Goal: Information Seeking & Learning: Learn about a topic

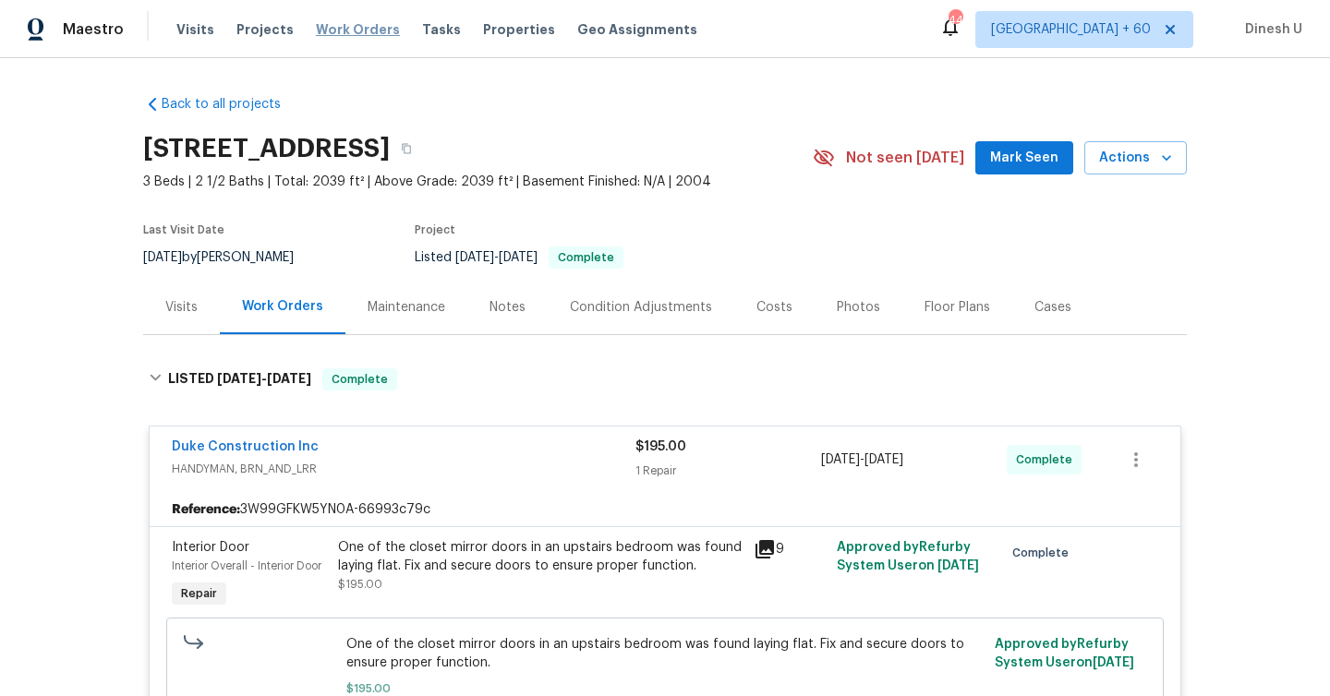
click at [334, 23] on span "Work Orders" at bounding box center [358, 29] width 84 height 18
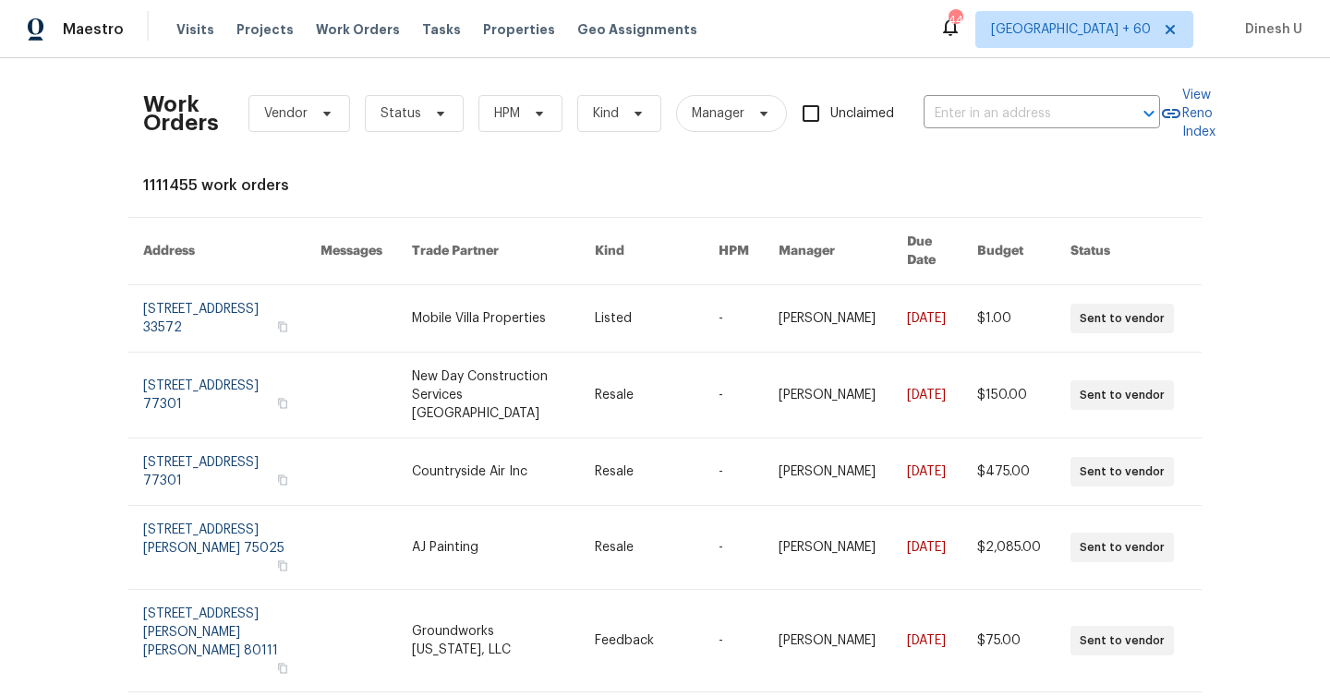
click at [993, 97] on div "Work Orders Vendor Status HPM Kind Manager Unclaimed ​" at bounding box center [651, 113] width 1017 height 81
click at [969, 100] on input "text" at bounding box center [1015, 114] width 185 height 29
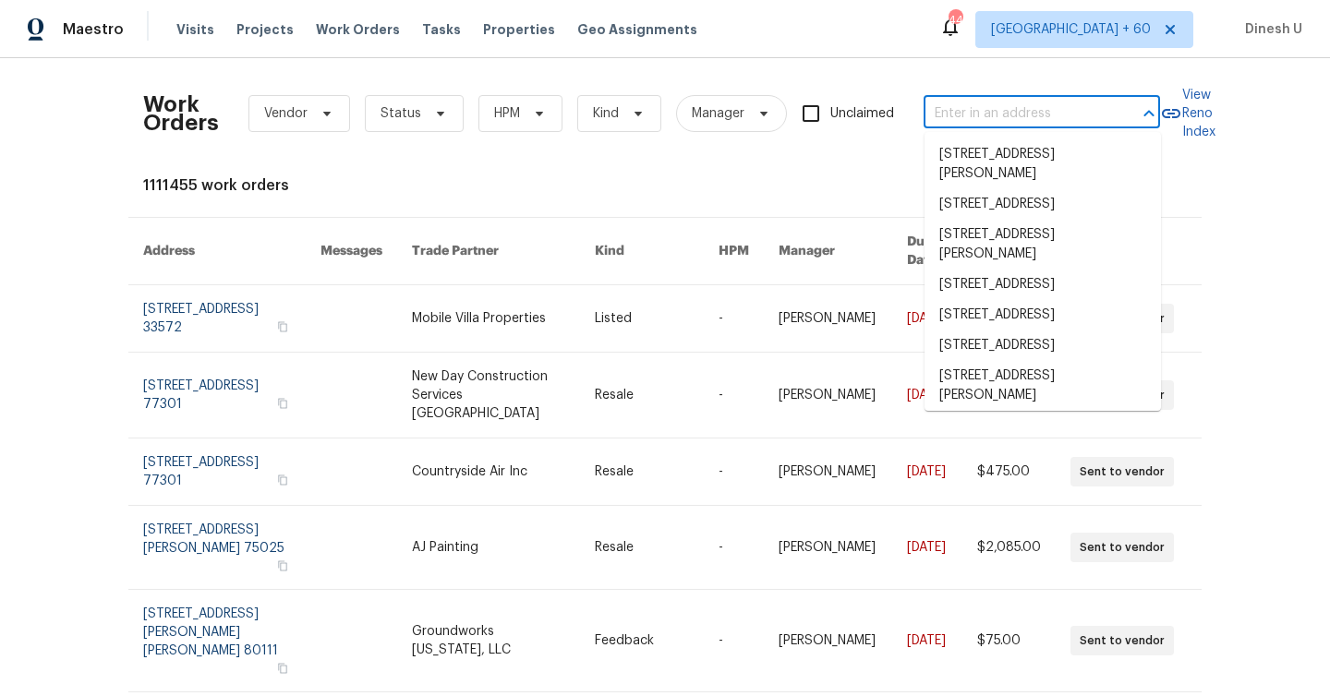
paste input "[STREET_ADDRESS][PERSON_NAME]"
type input "[STREET_ADDRESS][PERSON_NAME]"
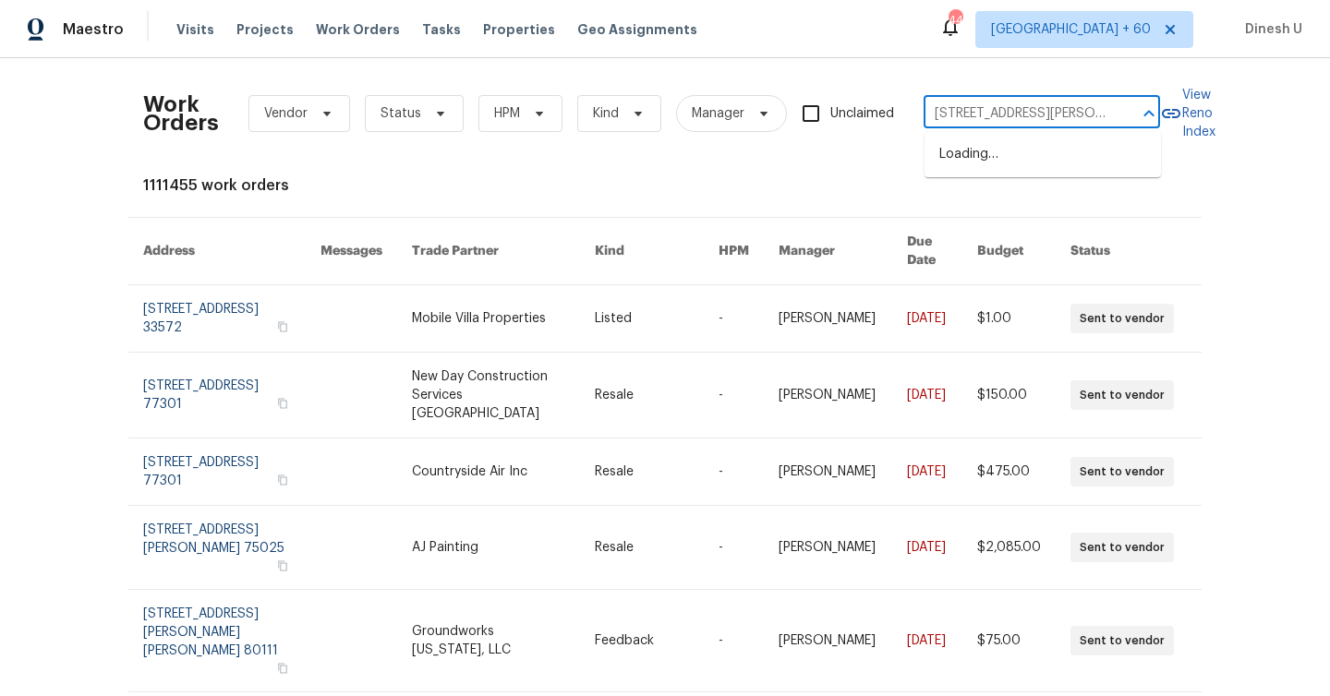
scroll to position [0, 68]
click at [970, 180] on li "[STREET_ADDRESS][PERSON_NAME]" at bounding box center [1042, 164] width 236 height 50
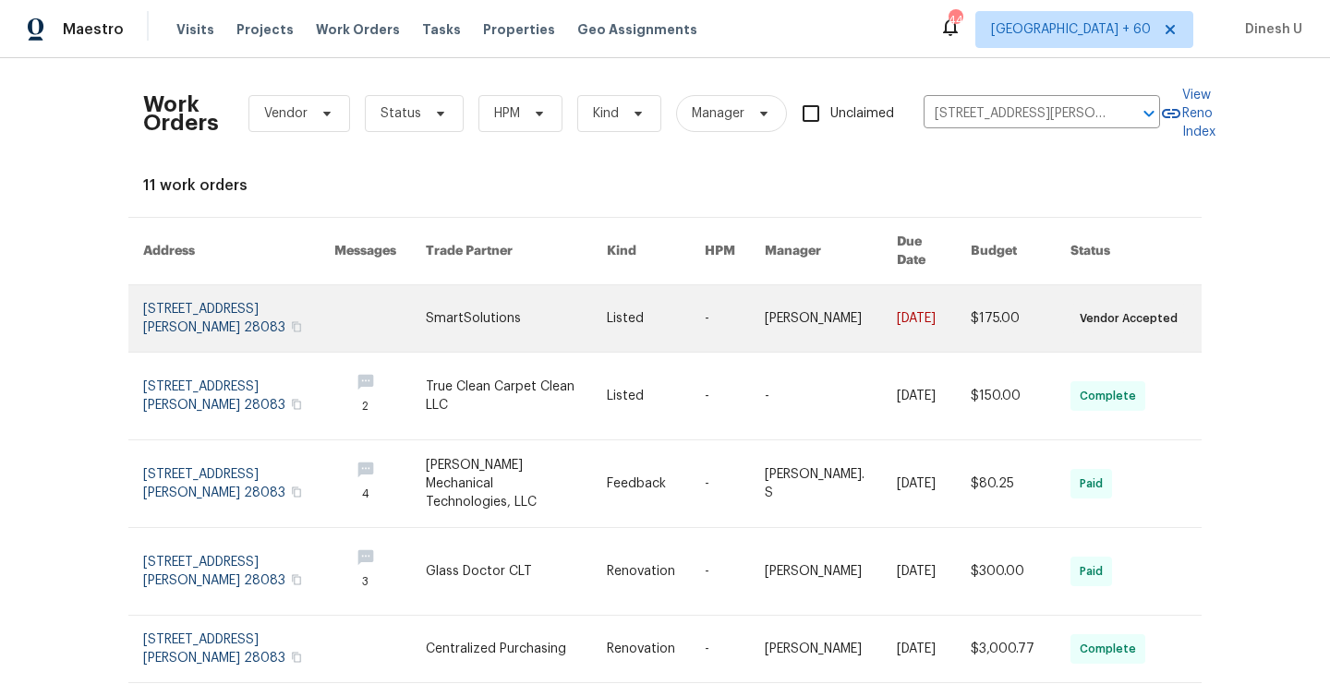
click at [235, 301] on link at bounding box center [238, 318] width 191 height 66
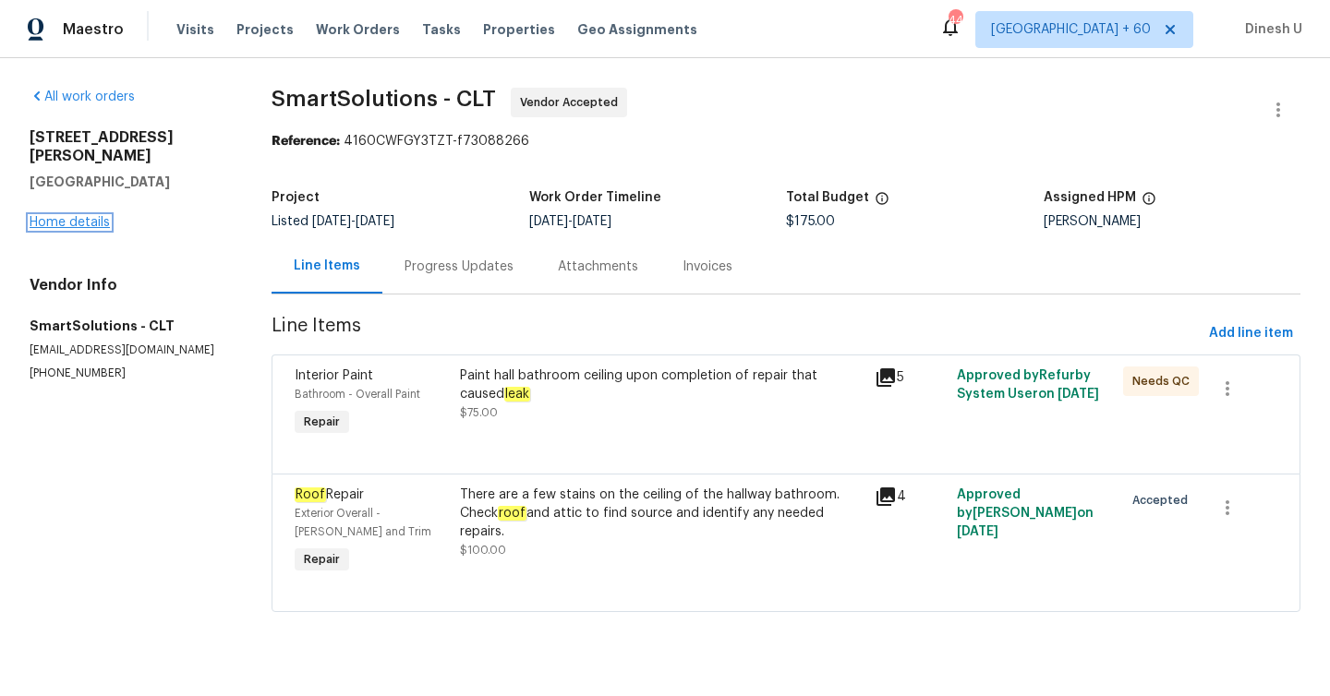
click at [84, 216] on link "Home details" at bounding box center [70, 222] width 80 height 13
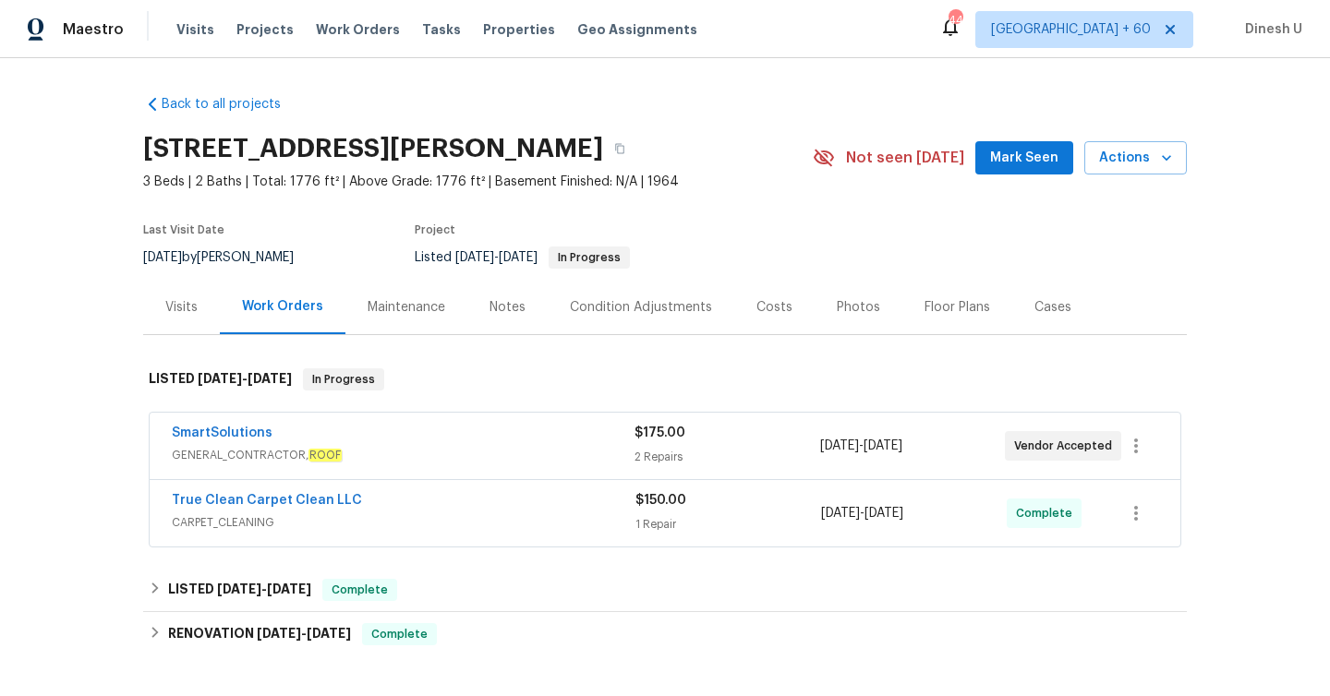
click at [653, 451] on div "2 Repairs" at bounding box center [726, 457] width 185 height 18
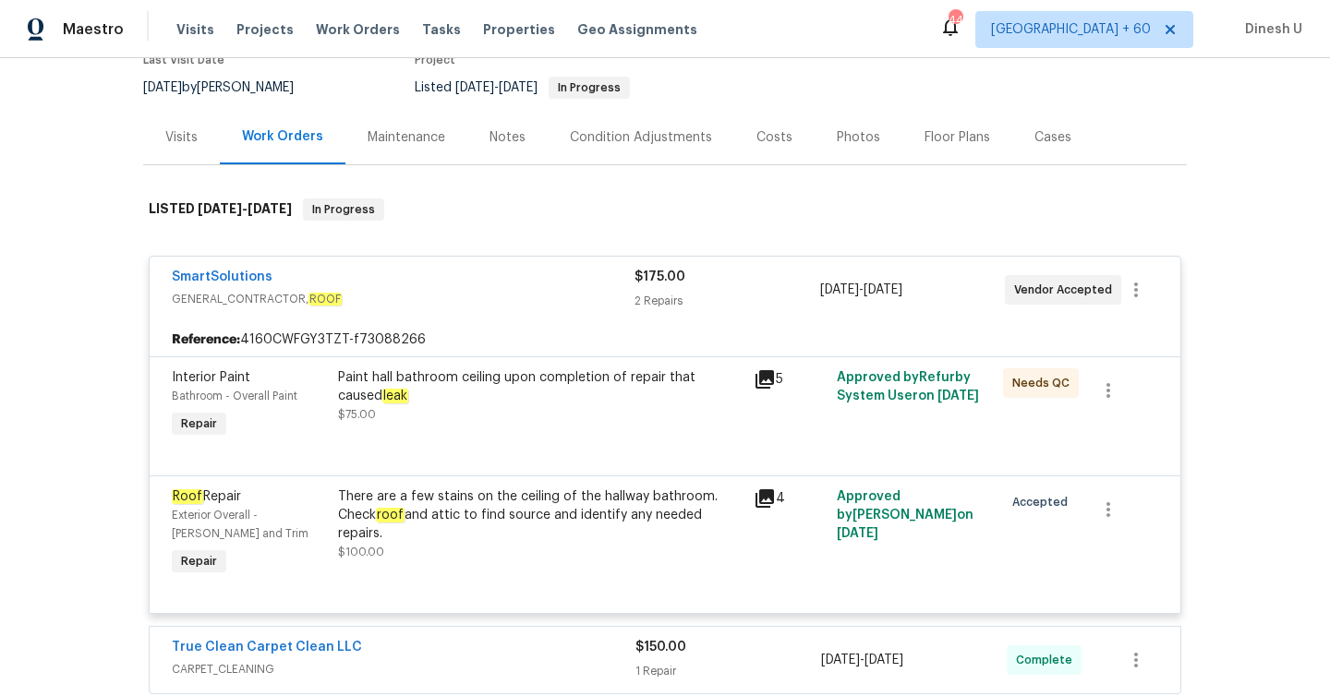
scroll to position [224, 0]
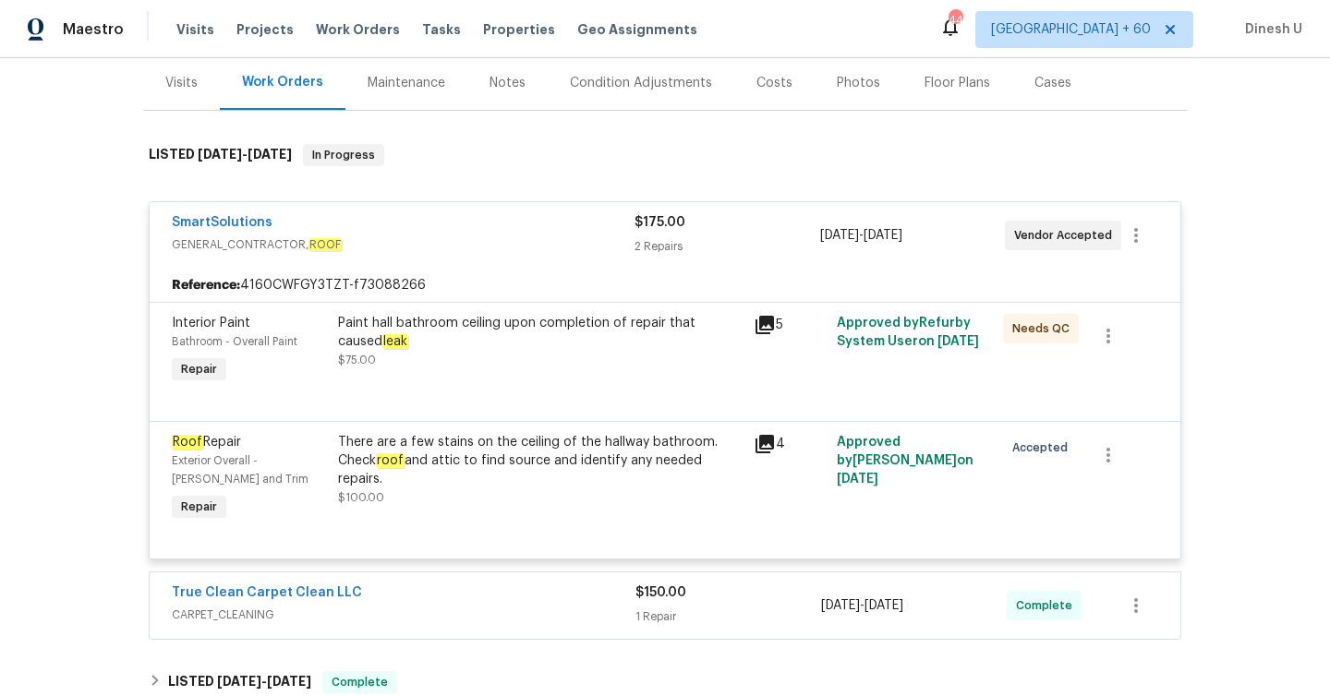
click at [550, 349] on div "Paint hall bathroom ceiling upon completion of repair that caused leak" at bounding box center [540, 332] width 404 height 37
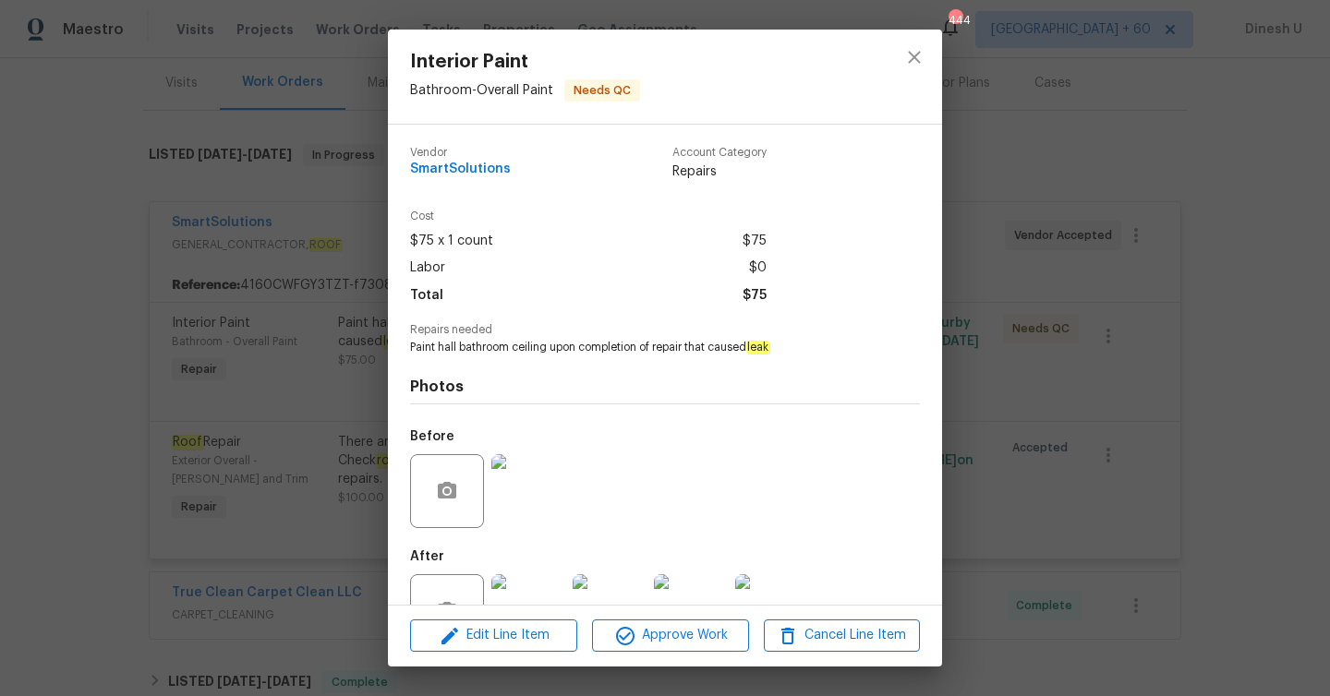
click at [347, 283] on div "Interior Paint Bathroom - Overall Paint Needs QC Vendor SmartSolutions Account …" at bounding box center [665, 348] width 1330 height 696
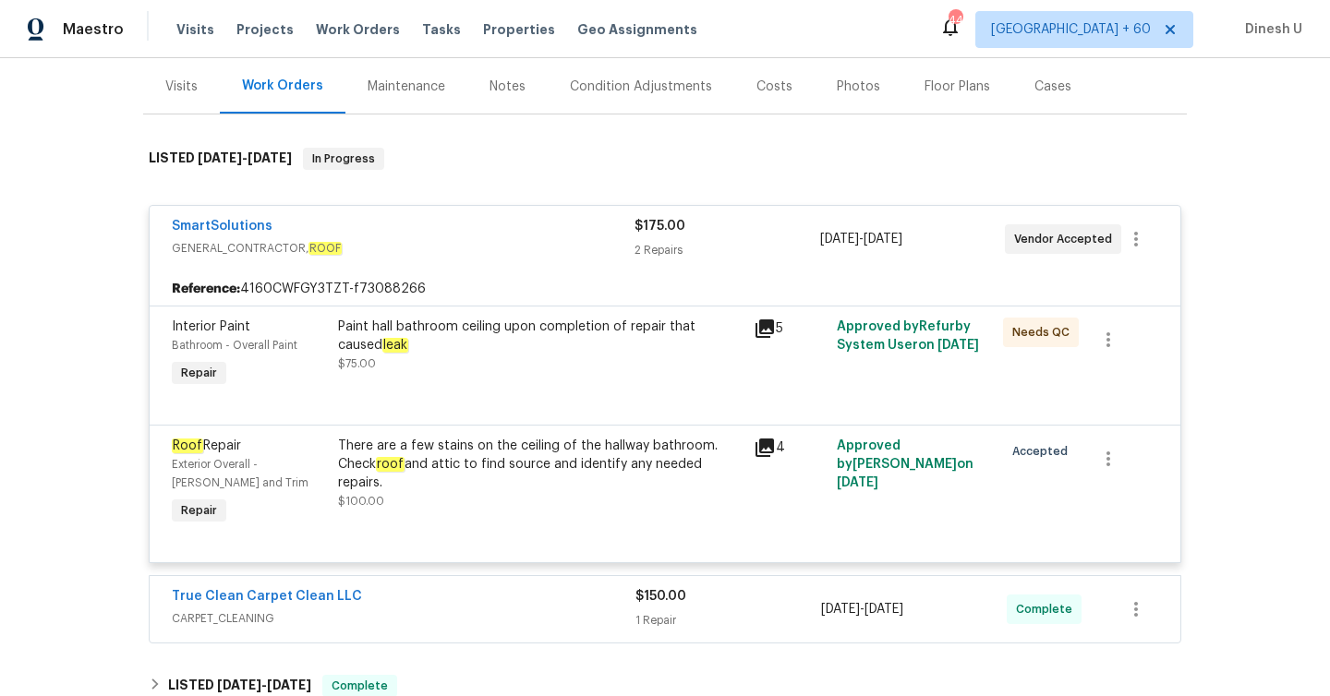
scroll to position [236, 0]
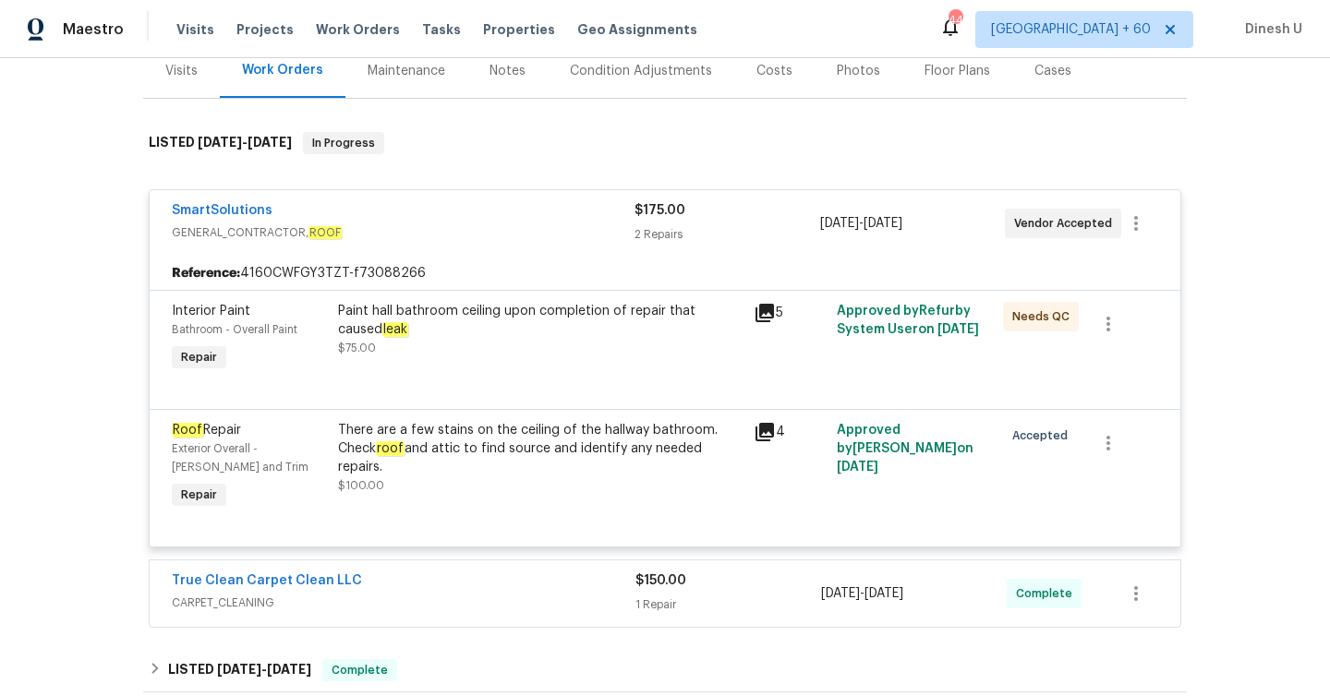
click at [765, 312] on icon at bounding box center [764, 313] width 18 height 18
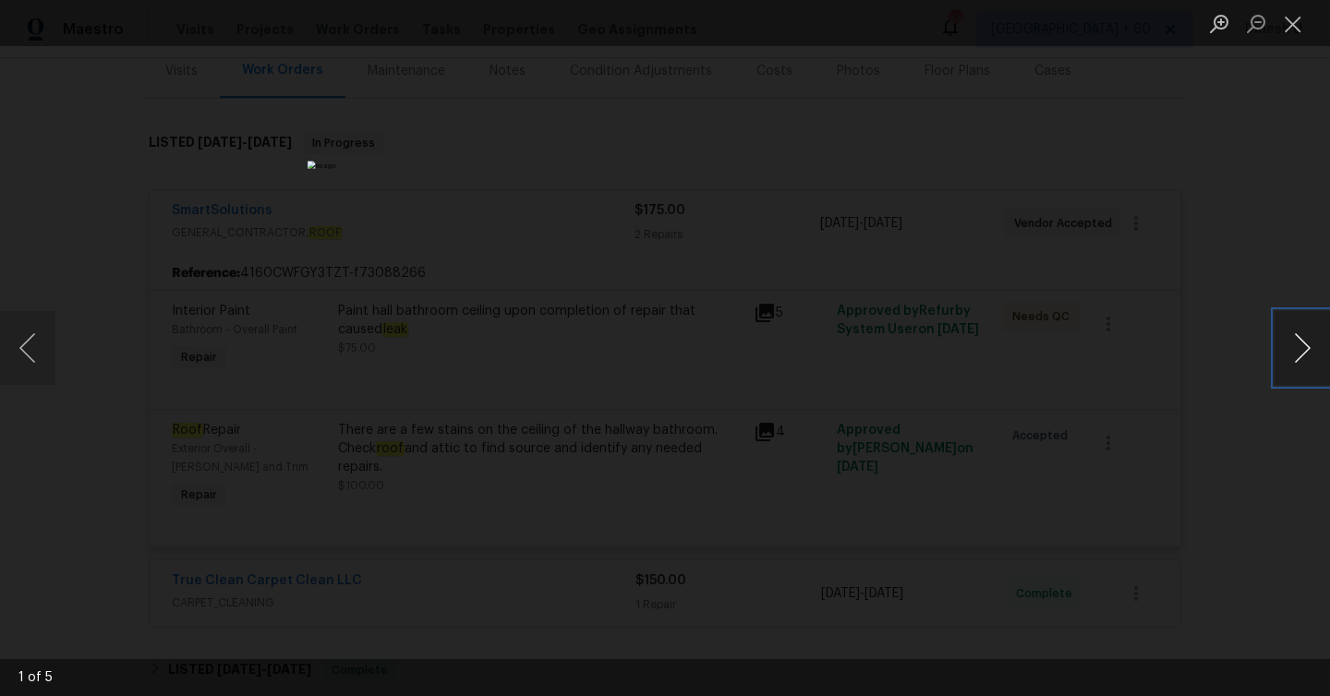
click at [1308, 342] on button "Next image" at bounding box center [1301, 348] width 55 height 74
click at [1305, 359] on button "Next image" at bounding box center [1301, 348] width 55 height 74
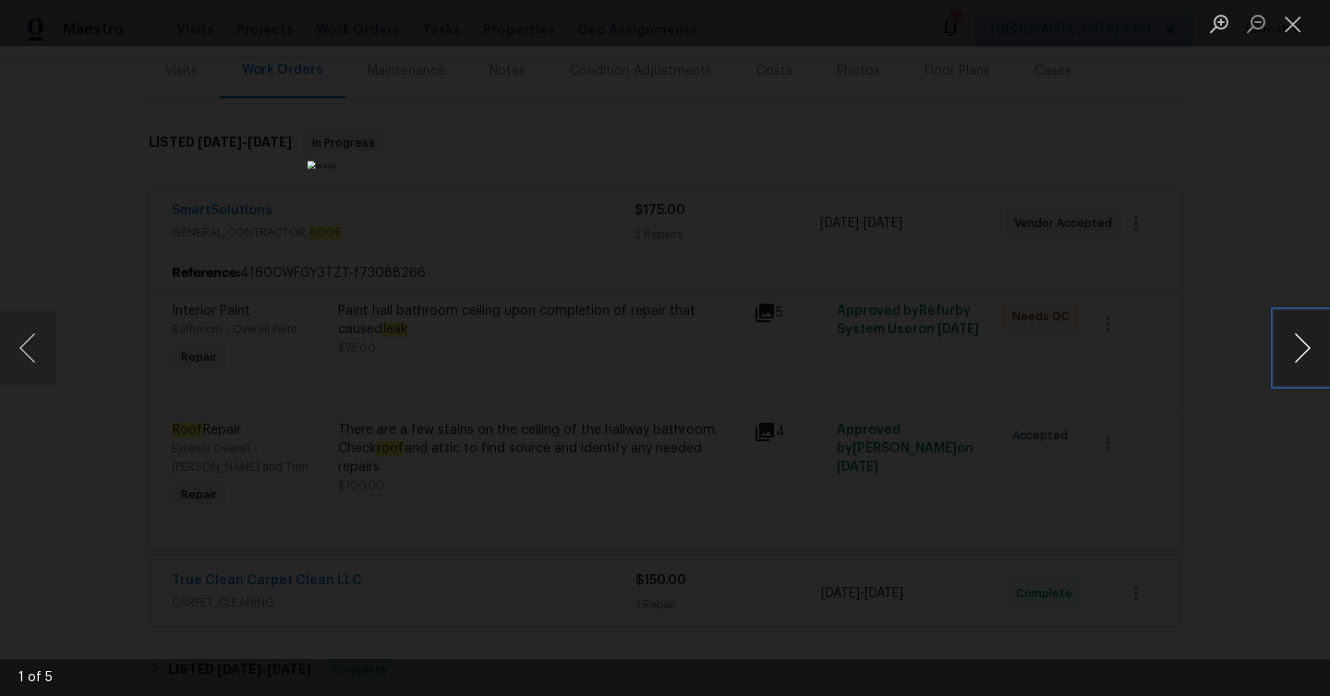
click at [1305, 359] on button "Next image" at bounding box center [1301, 348] width 55 height 74
click at [1293, 20] on button "Close lightbox" at bounding box center [1292, 23] width 37 height 32
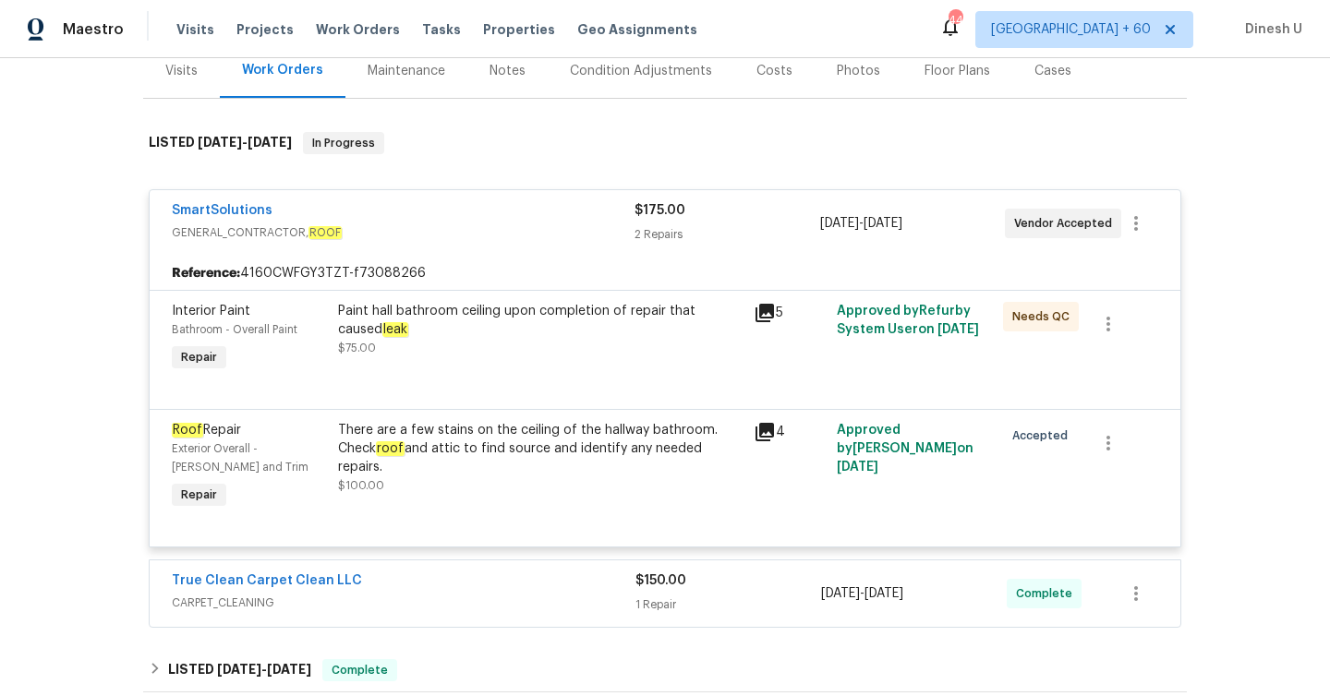
click at [763, 314] on icon at bounding box center [764, 313] width 22 height 22
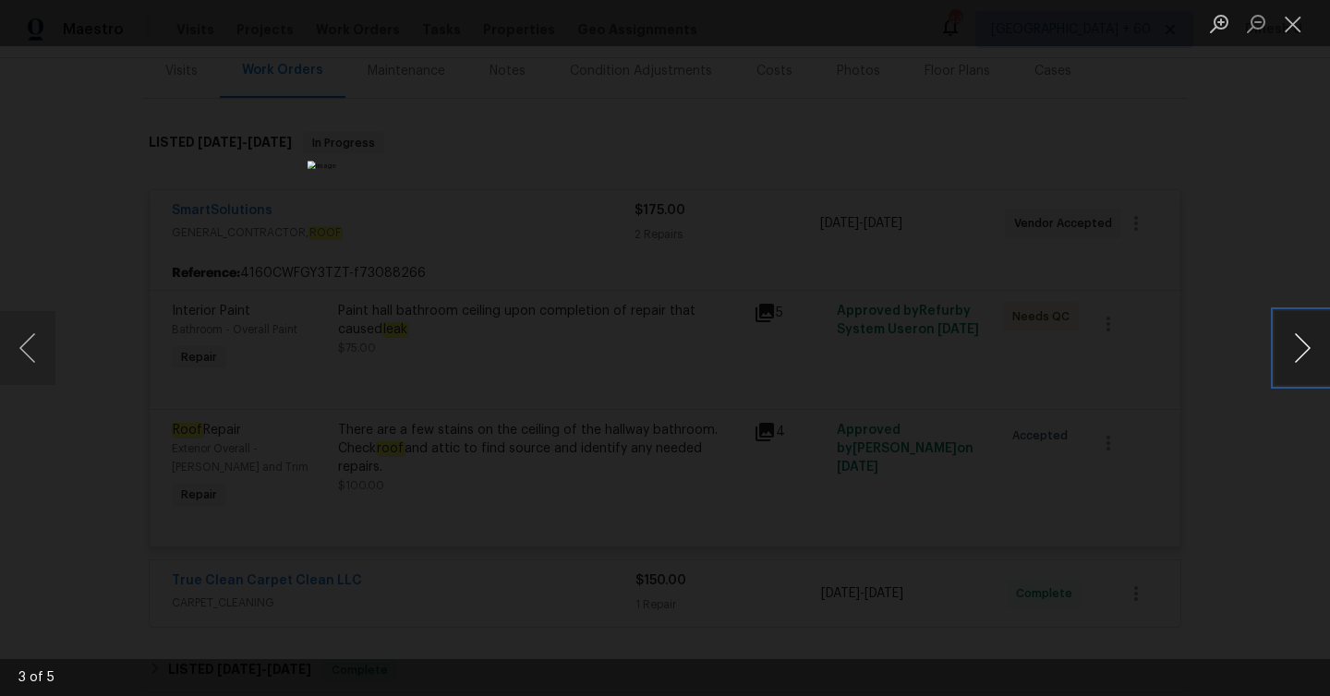
click at [1311, 350] on button "Next image" at bounding box center [1301, 348] width 55 height 74
click at [1283, 24] on button "Close lightbox" at bounding box center [1292, 23] width 37 height 32
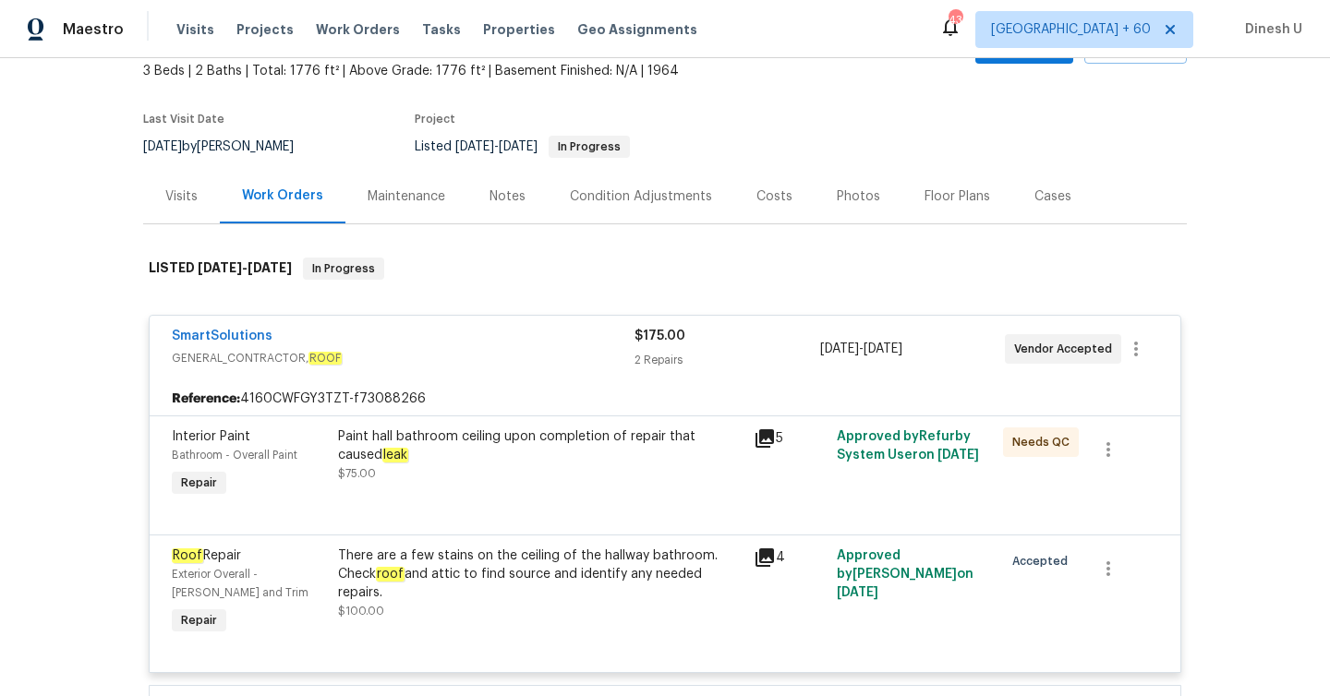
scroll to position [0, 0]
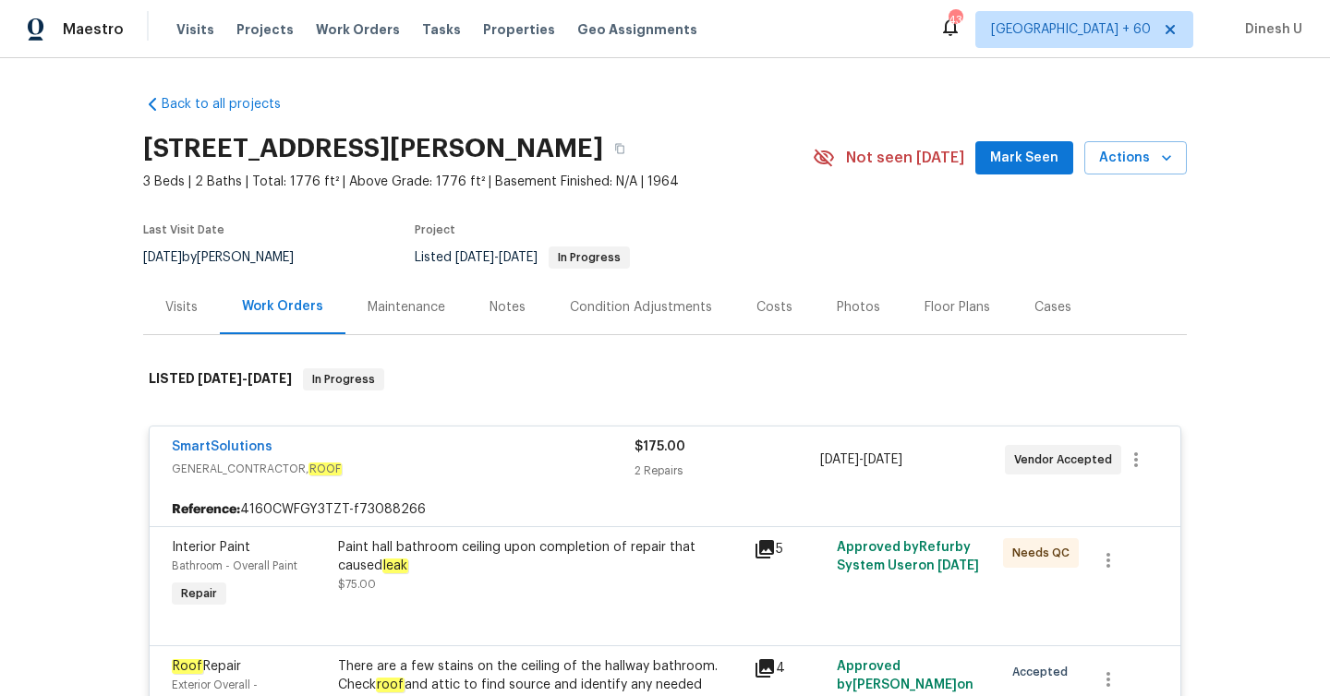
click at [192, 322] on div "Visits" at bounding box center [181, 307] width 77 height 54
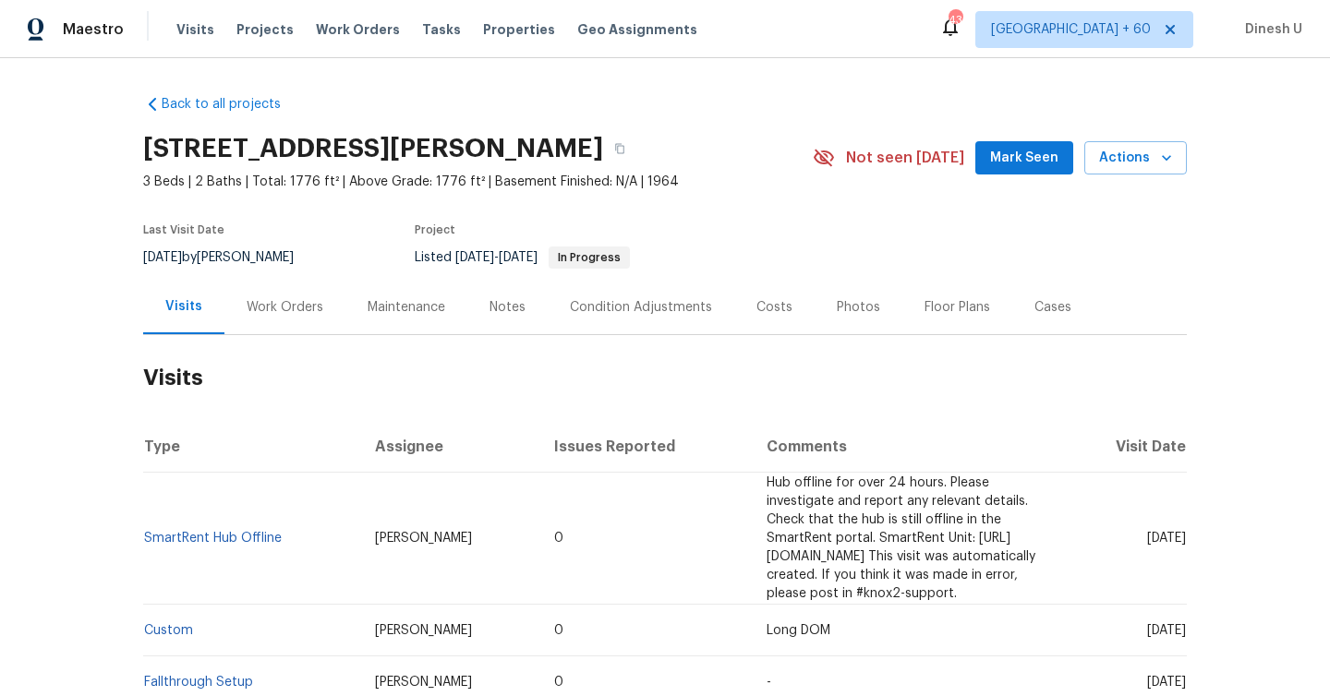
click at [339, 319] on div "Work Orders" at bounding box center [284, 307] width 121 height 54
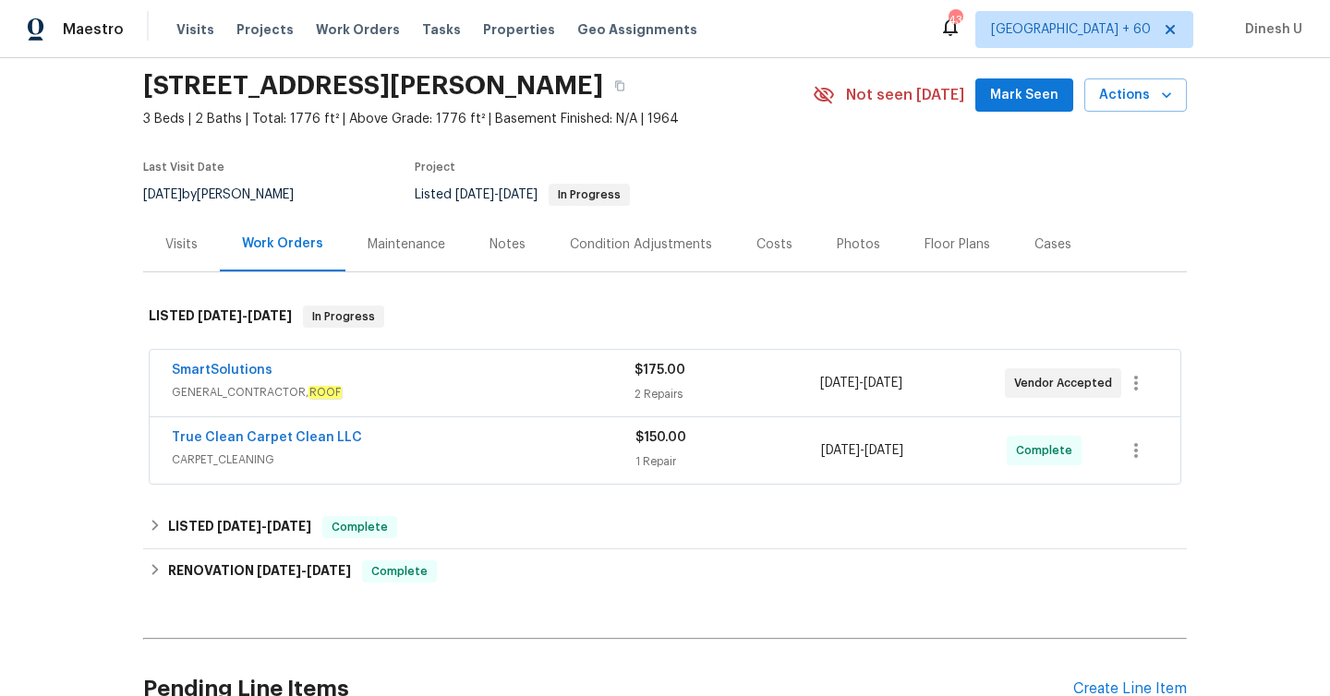
scroll to position [116, 0]
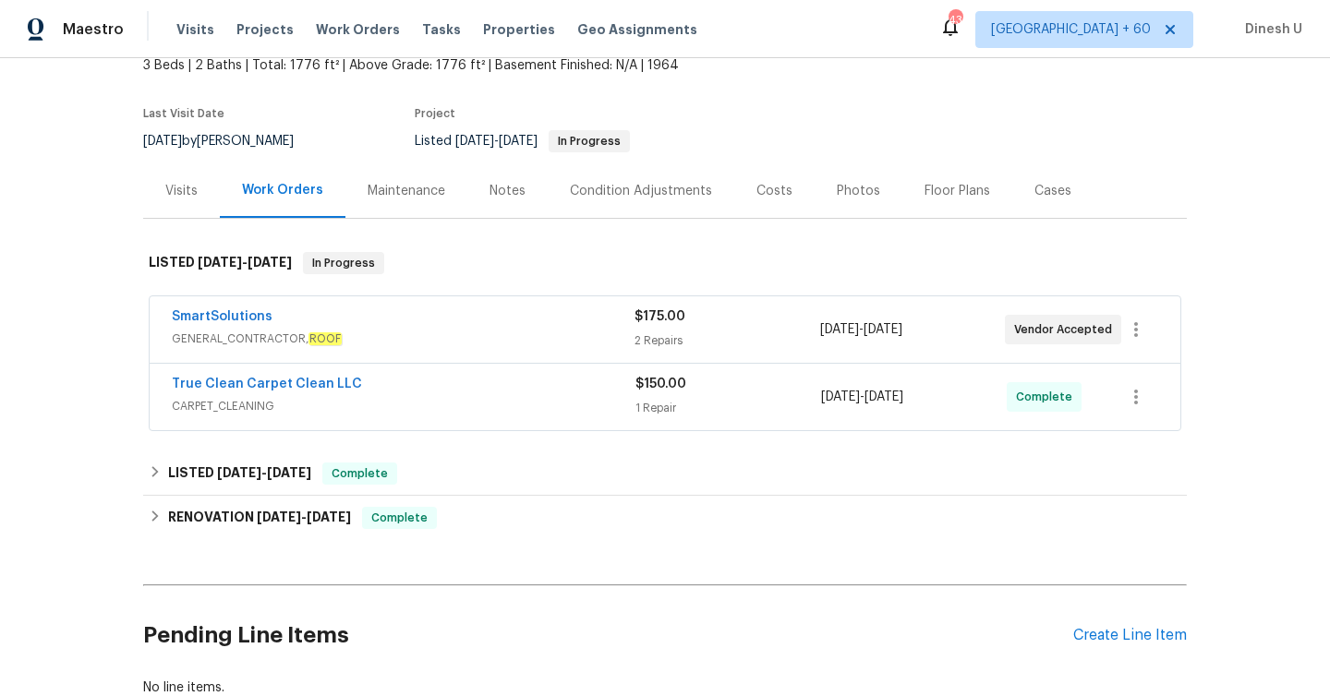
click at [639, 327] on div "$175.00 2 Repairs" at bounding box center [726, 329] width 185 height 44
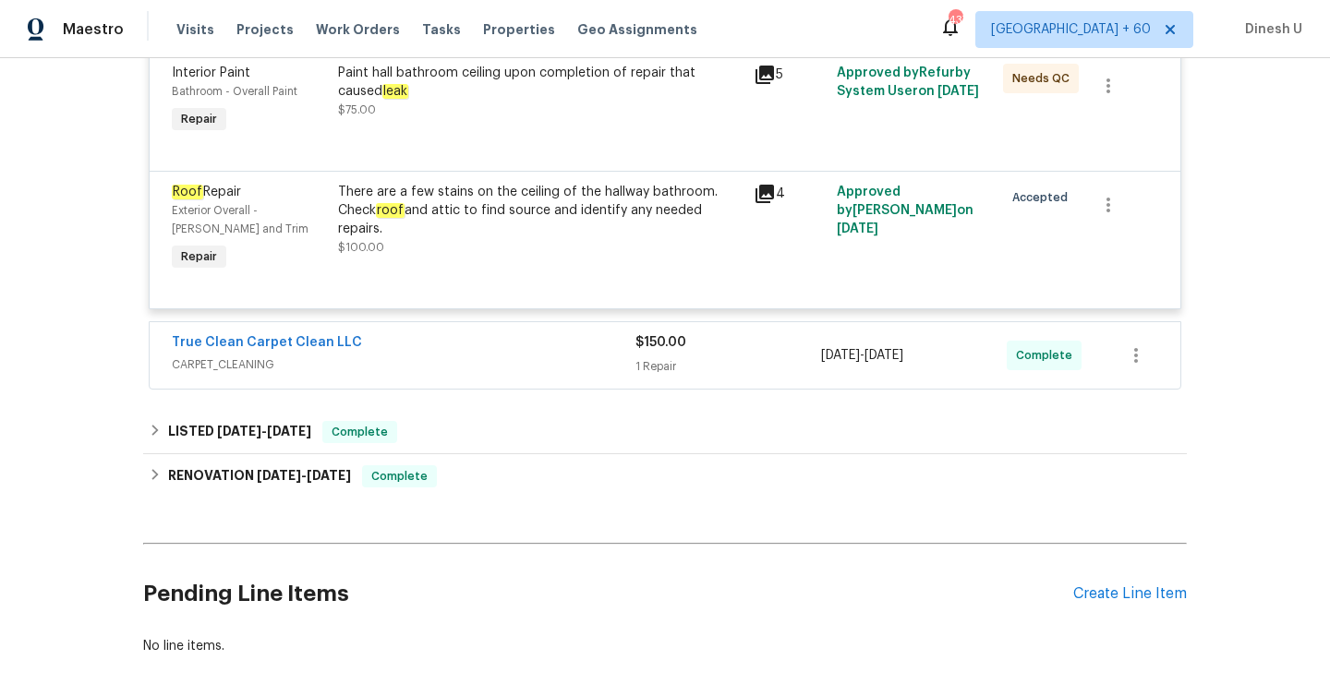
scroll to position [527, 0]
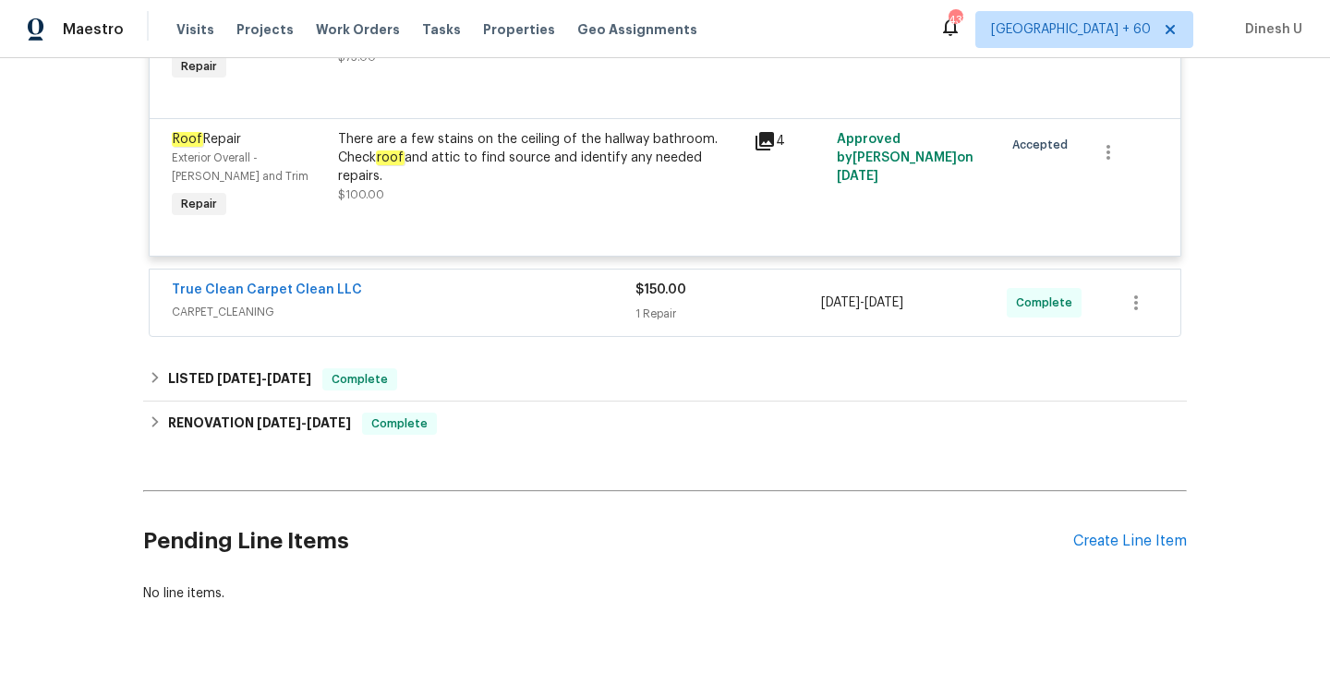
click at [661, 289] on span "$150.00" at bounding box center [660, 289] width 51 height 13
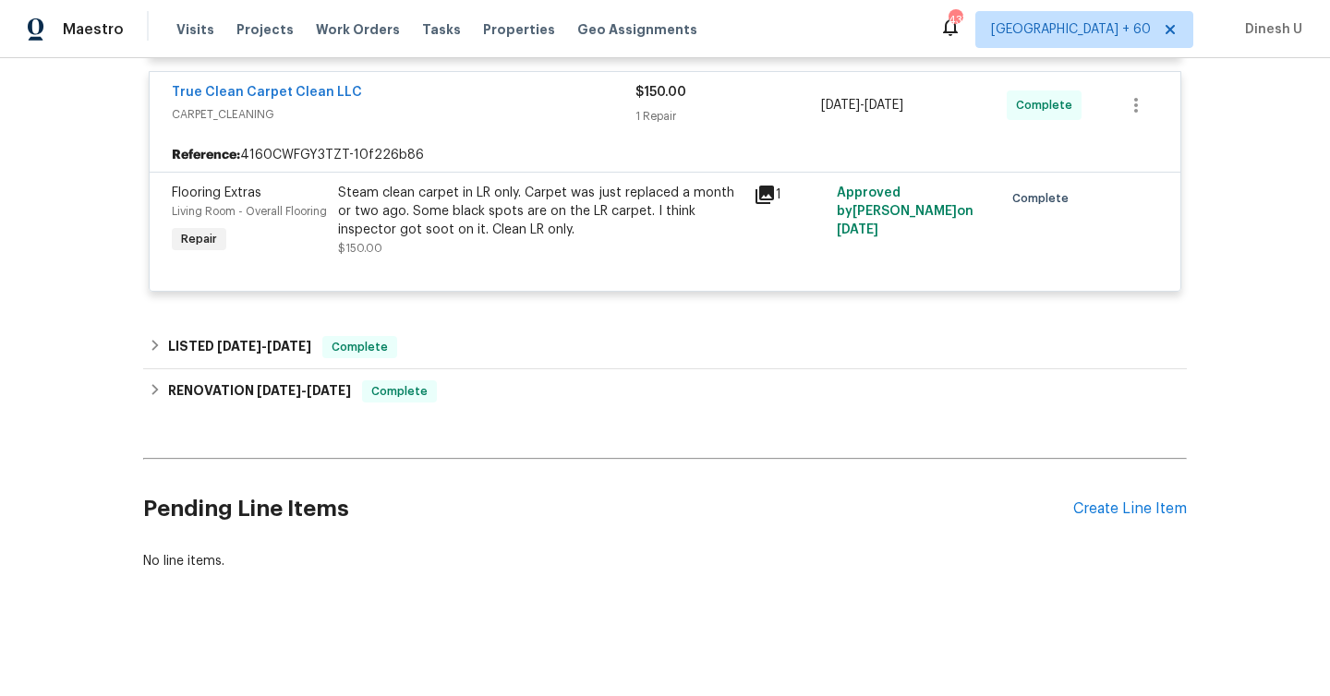
scroll to position [746, 0]
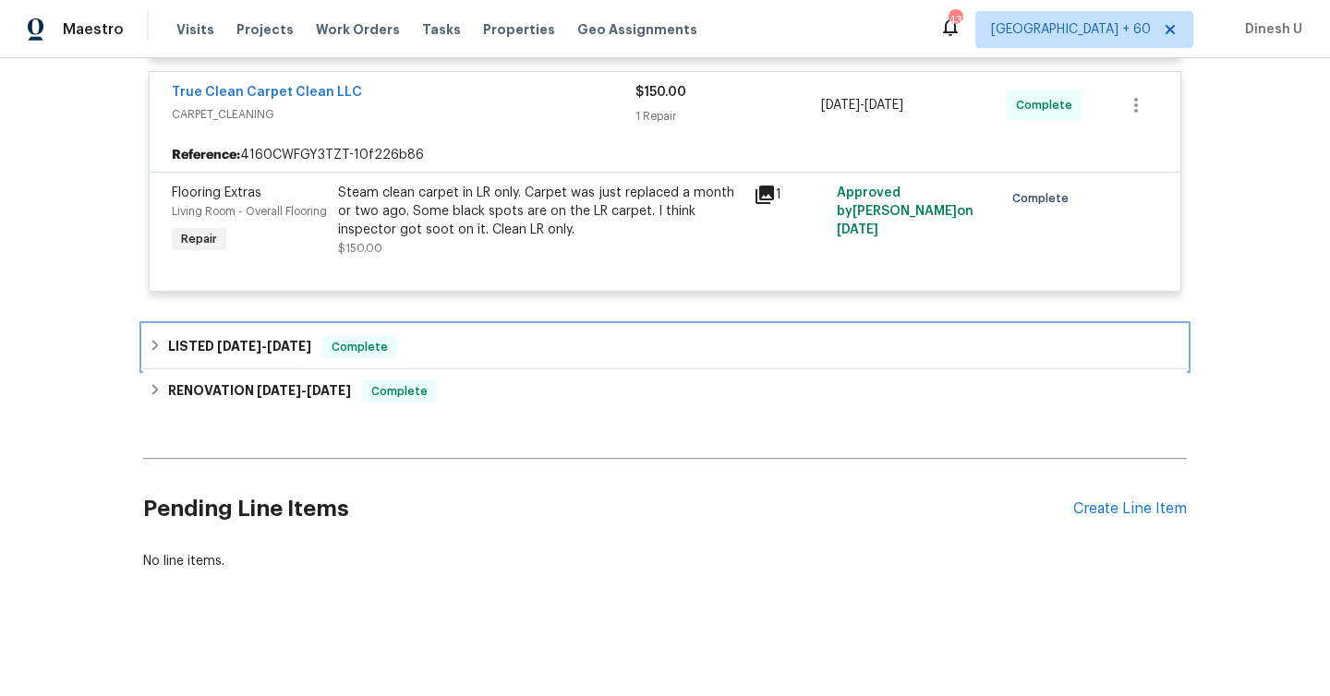
click at [263, 340] on span "[DATE] - [DATE]" at bounding box center [264, 346] width 94 height 13
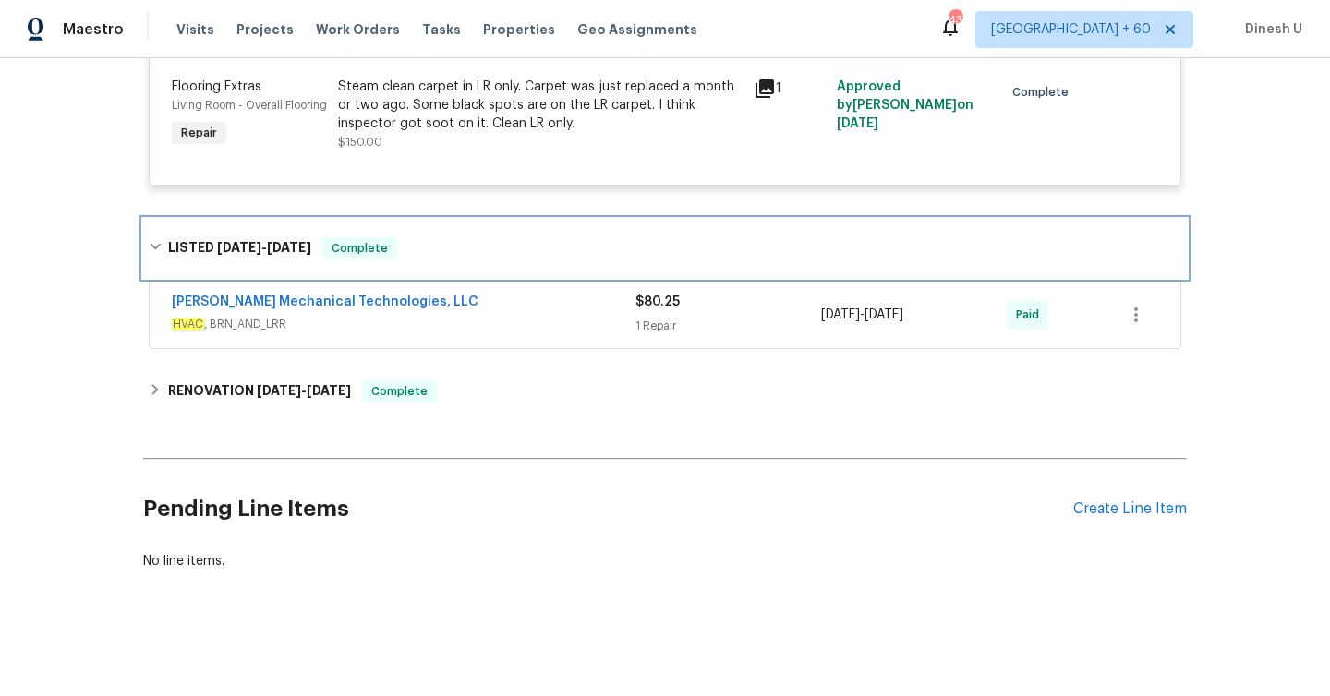
scroll to position [852, 0]
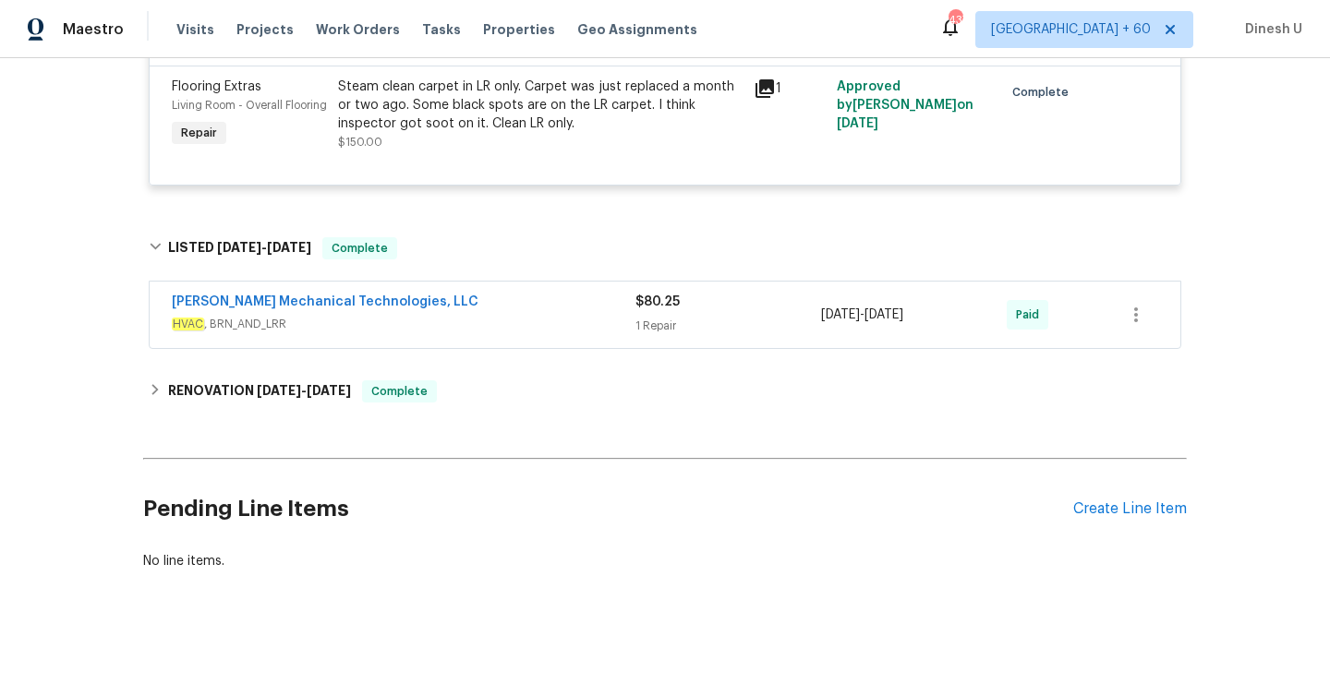
click at [673, 319] on div "1 Repair" at bounding box center [728, 326] width 186 height 18
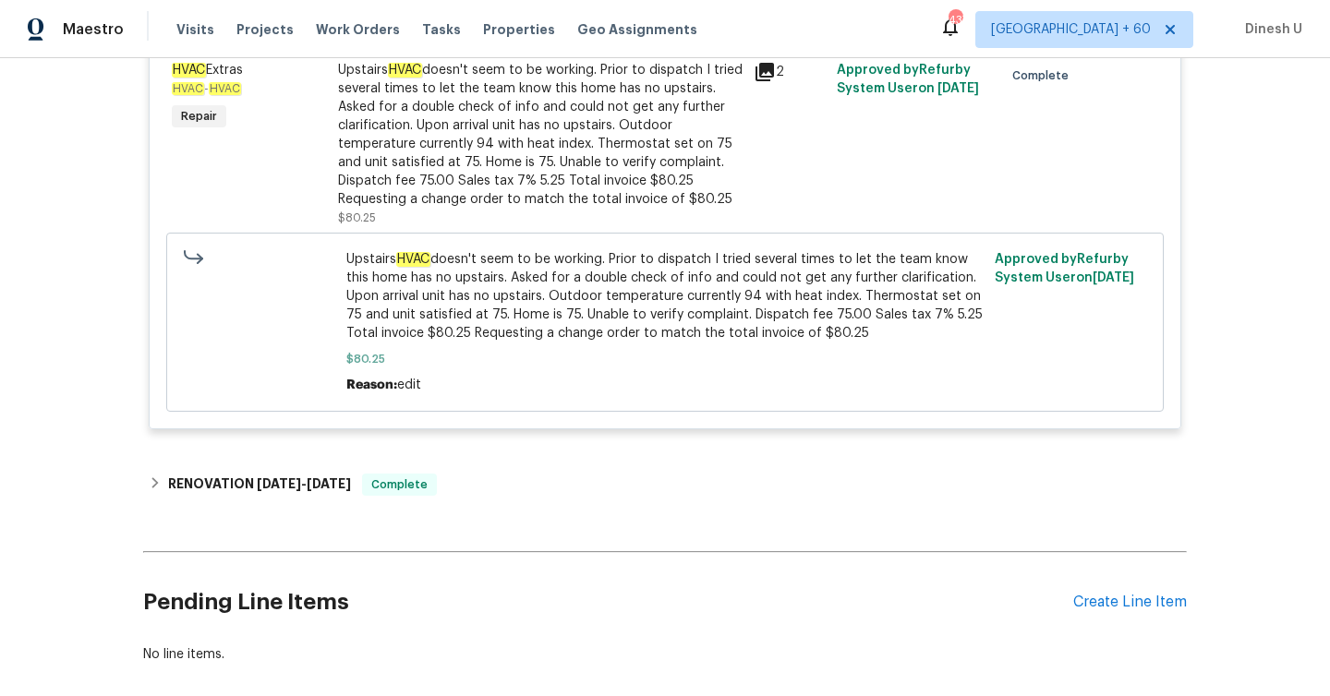
scroll to position [1293, 0]
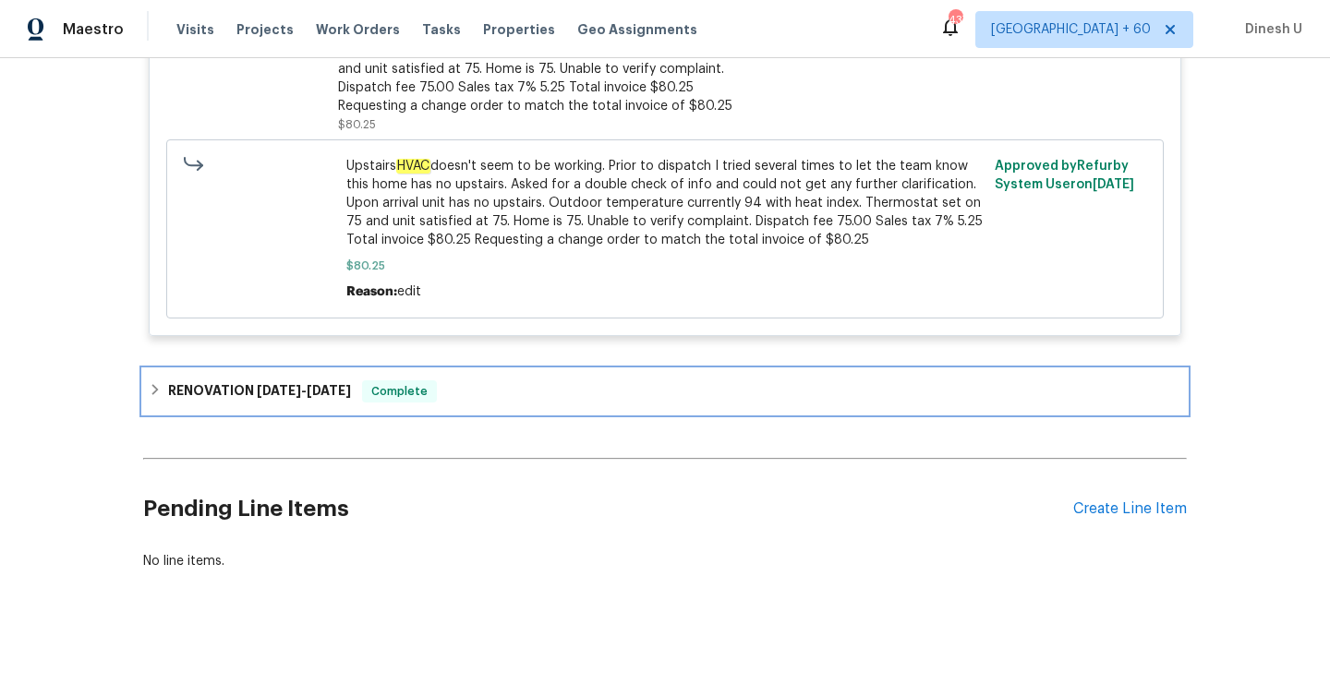
click at [262, 380] on h6 "RENOVATION [DATE] - [DATE]" at bounding box center [259, 391] width 183 height 22
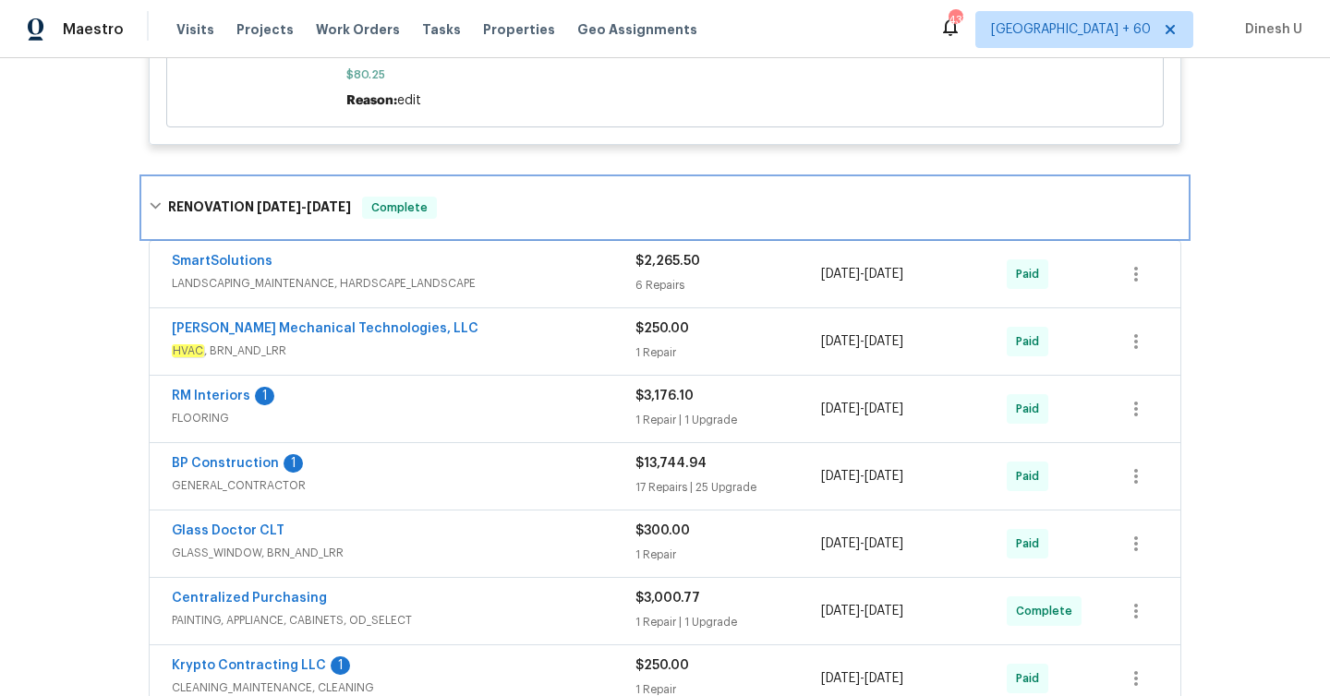
scroll to position [1463, 0]
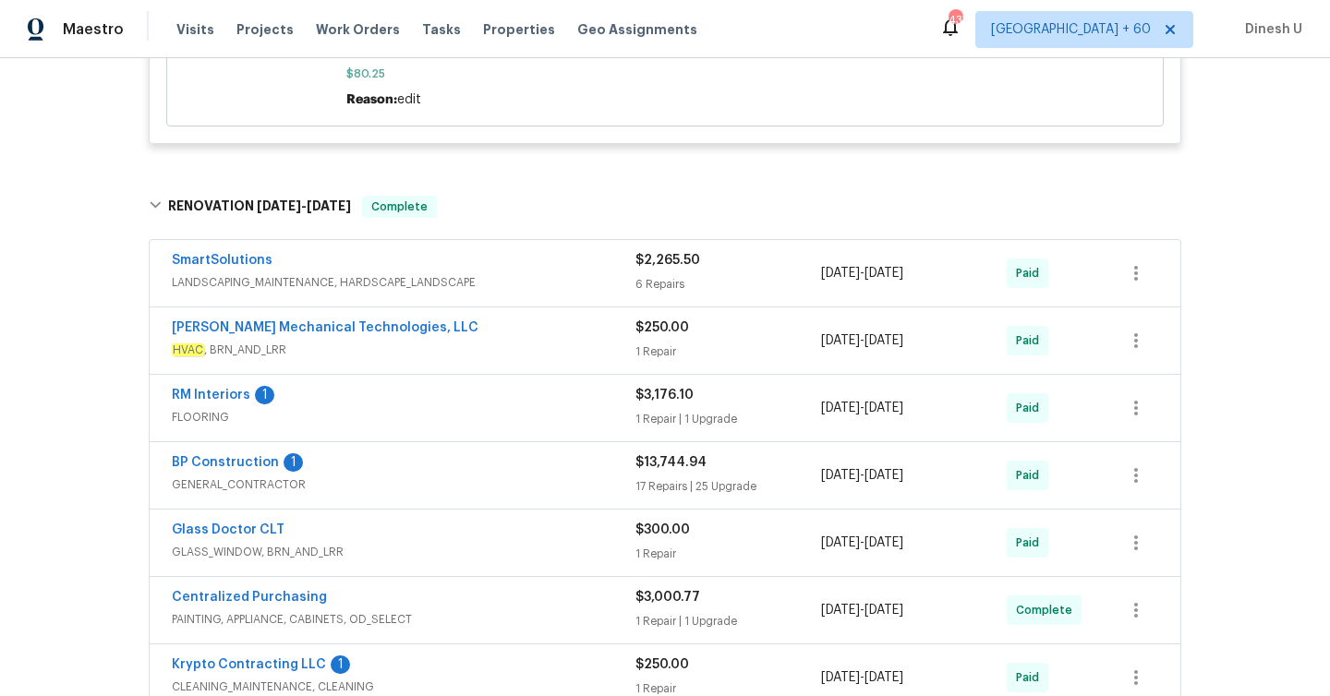
click at [654, 358] on div "$250.00 1 Repair" at bounding box center [728, 341] width 186 height 44
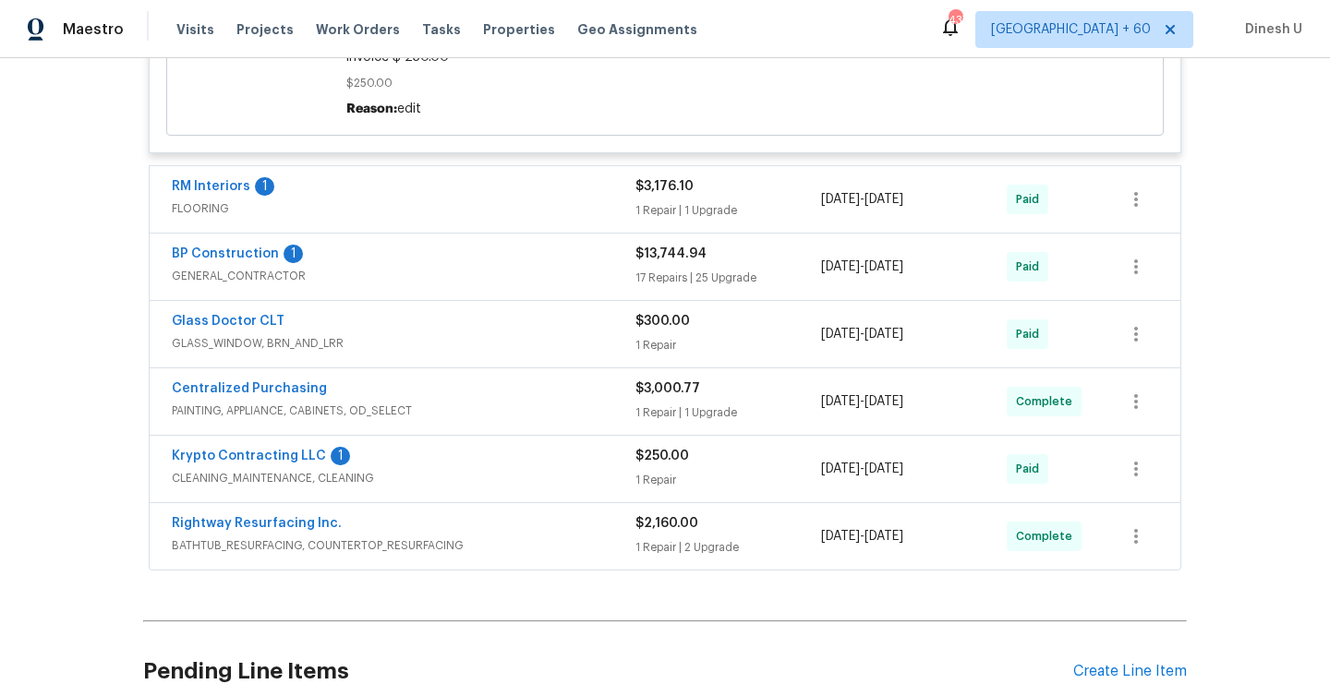
scroll to position [2051, 0]
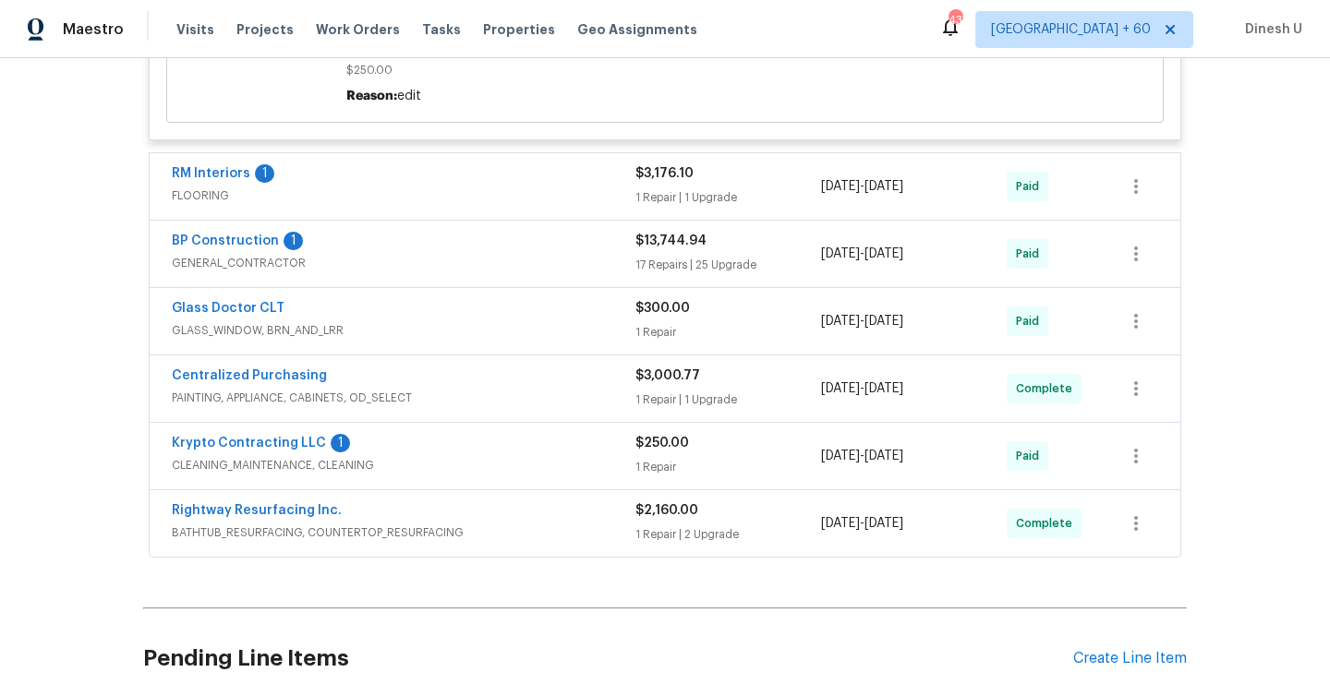
click at [646, 476] on div "1 Repair" at bounding box center [728, 467] width 186 height 18
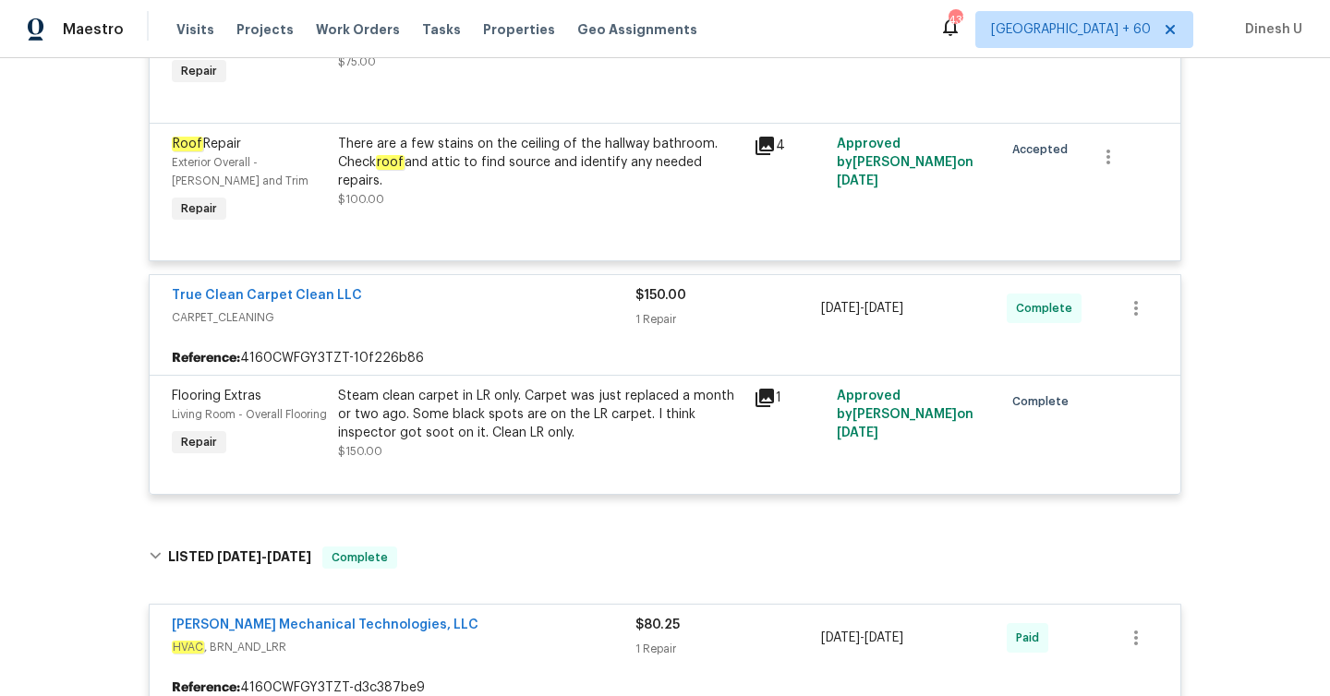
scroll to position [466, 0]
